Goal: Browse casually: Explore the website without a specific task or goal

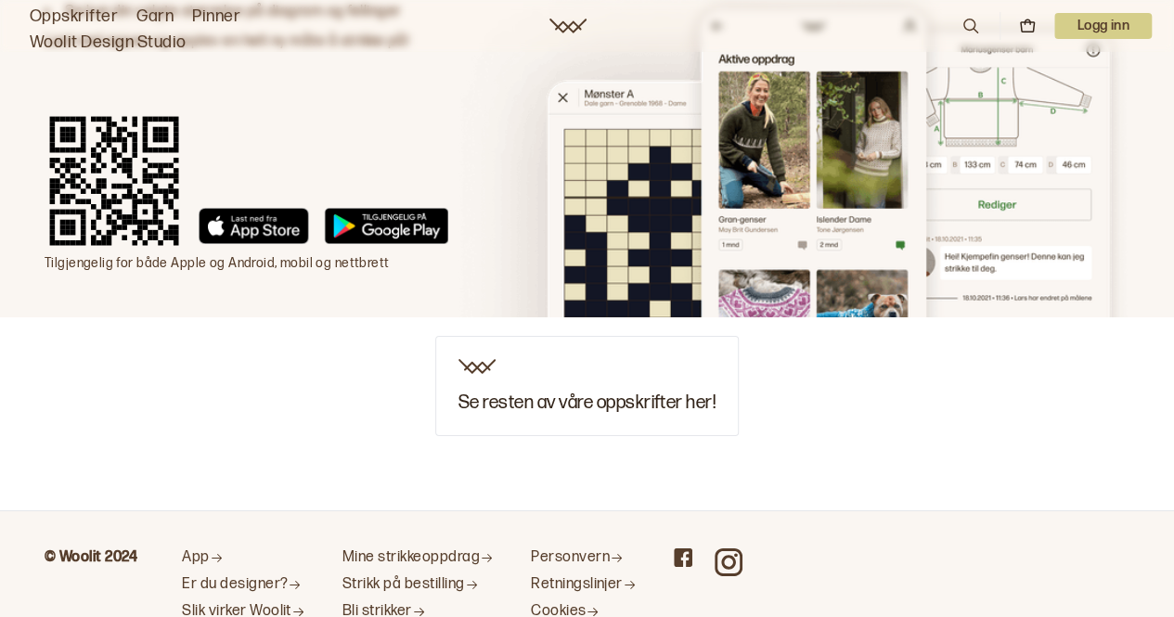
scroll to position [3081, 0]
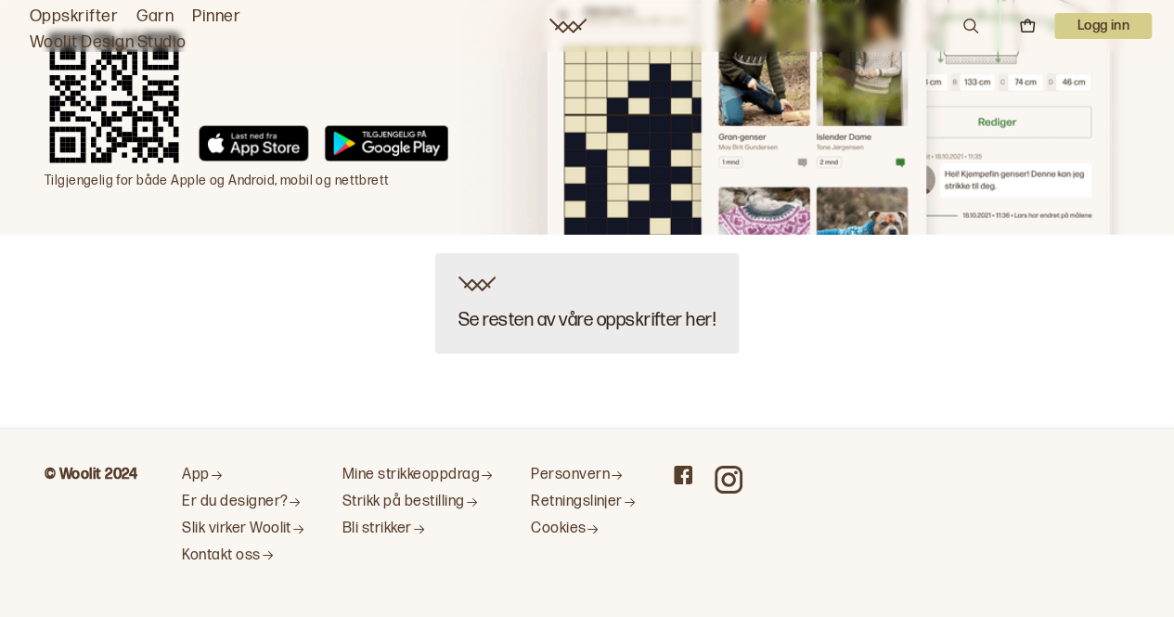
click at [518, 310] on h3 "Se resten av våre oppskrifter her!" at bounding box center [586, 320] width 257 height 20
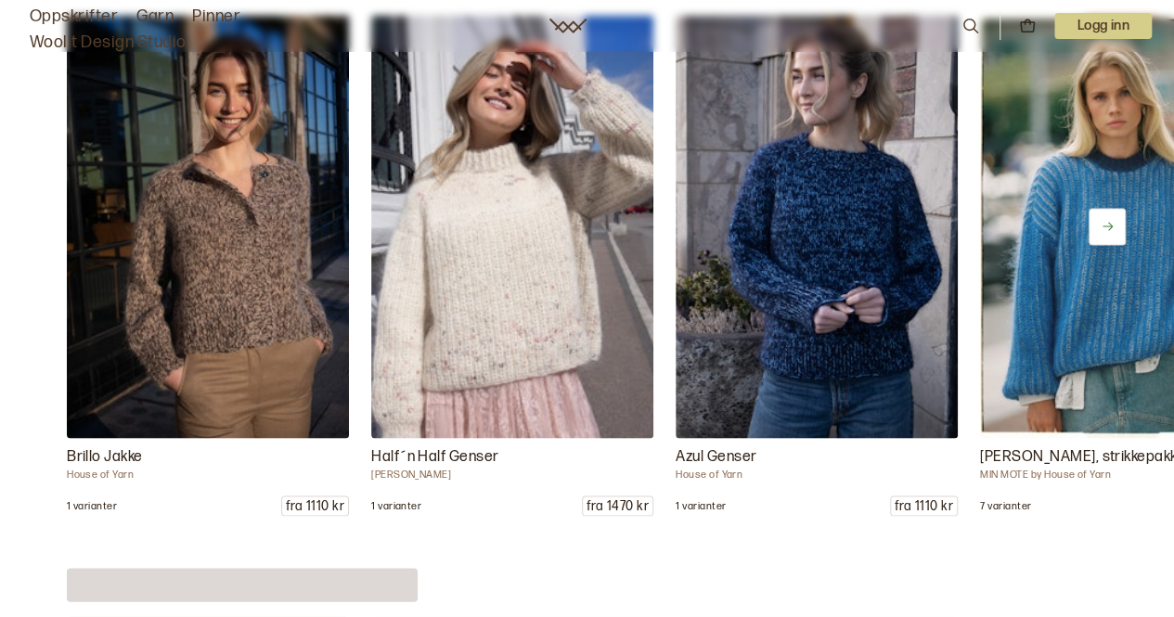
scroll to position [8662, 0]
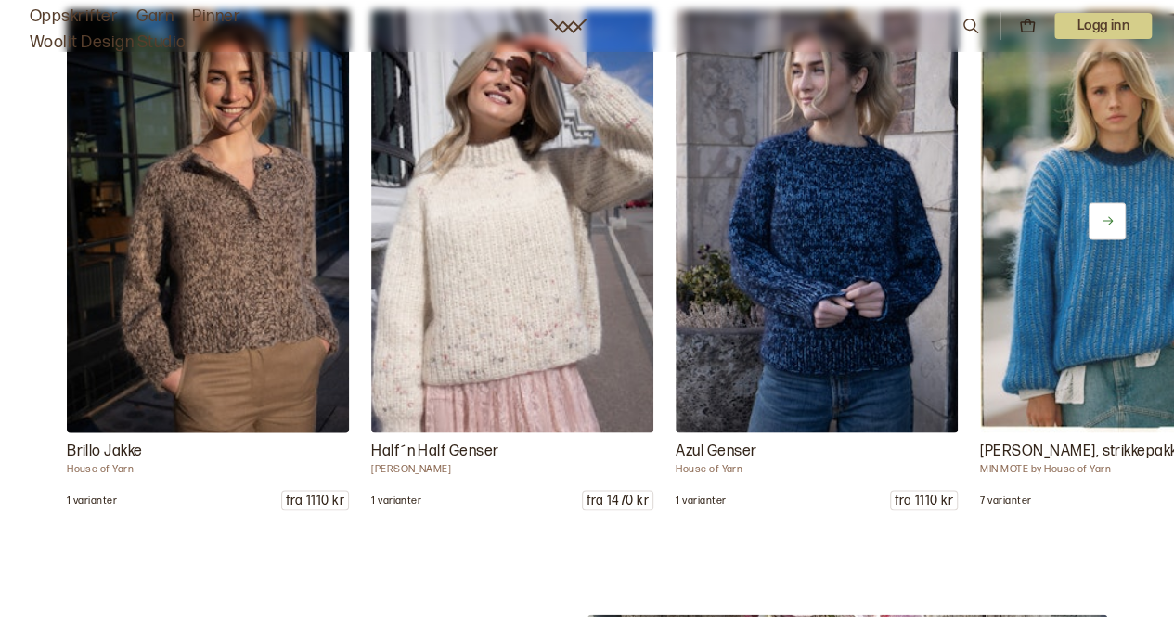
click at [186, 295] on img at bounding box center [207, 220] width 296 height 444
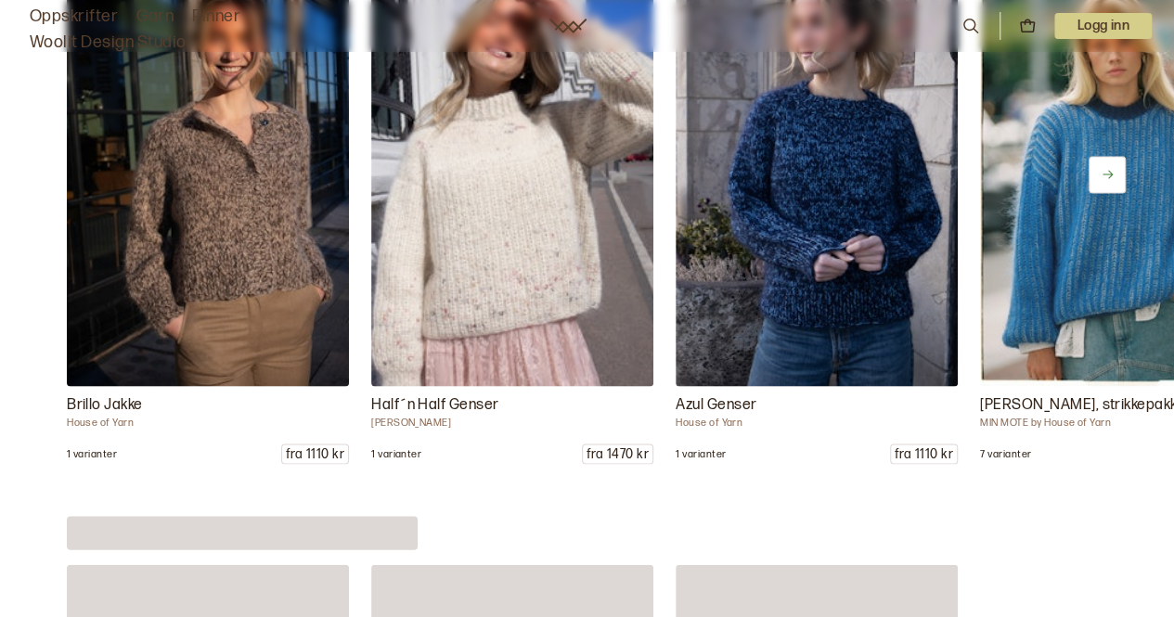
scroll to position [8721, 0]
